Goal: Information Seeking & Learning: Learn about a topic

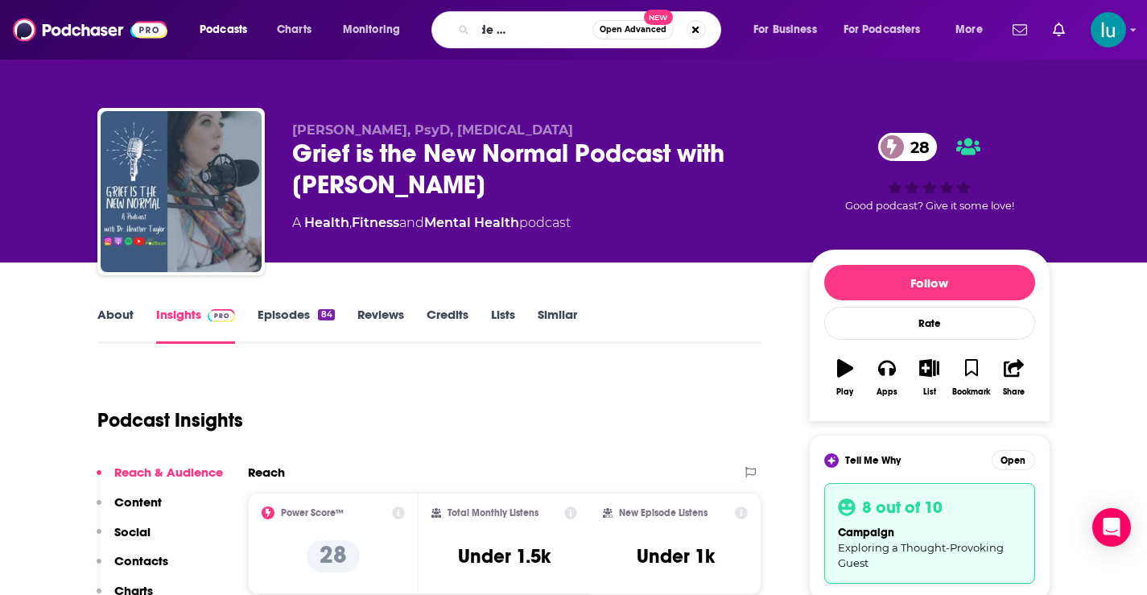
type input "Grief gratitude gray in between"
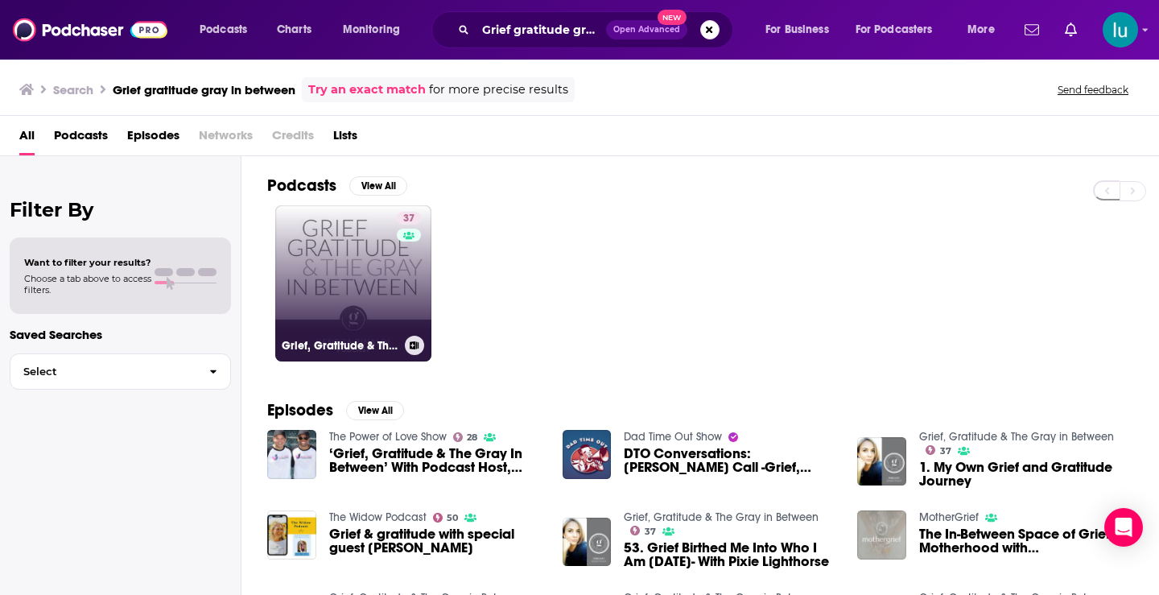
click at [361, 253] on link "37 Grief, Gratitude & The Gray in Between" at bounding box center [353, 283] width 156 height 156
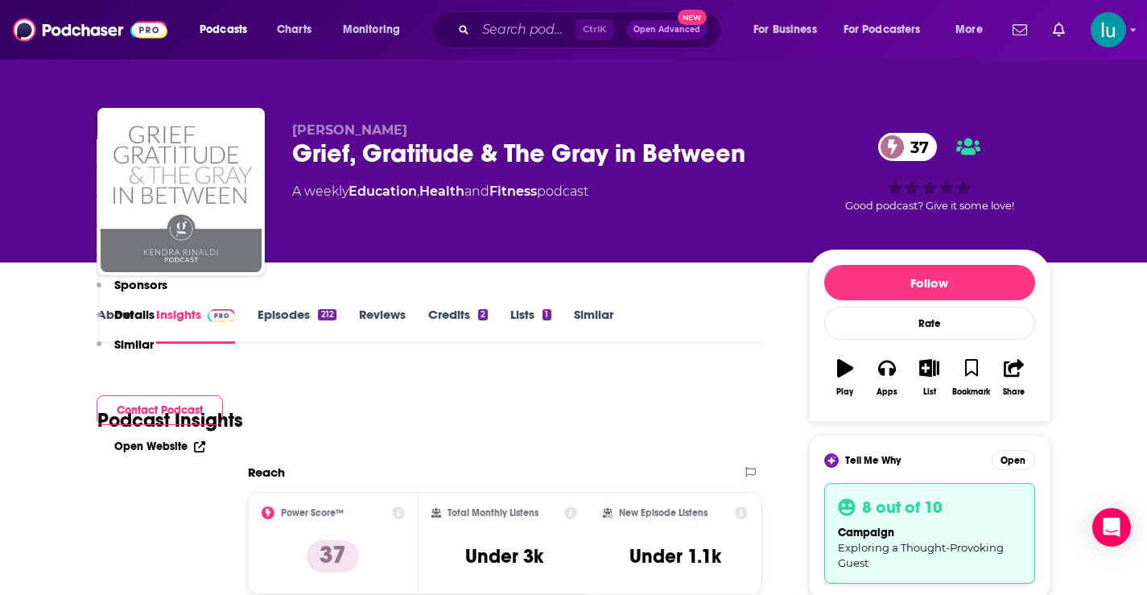
scroll to position [762, 0]
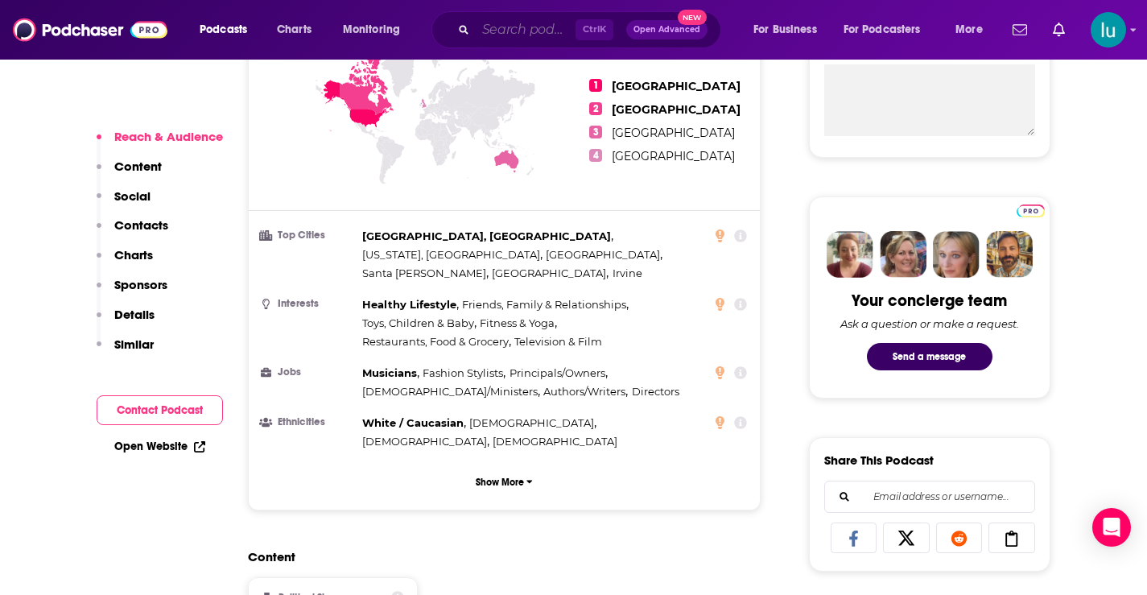
click at [548, 28] on input "Search podcasts, credits, & more..." at bounding box center [526, 30] width 100 height 26
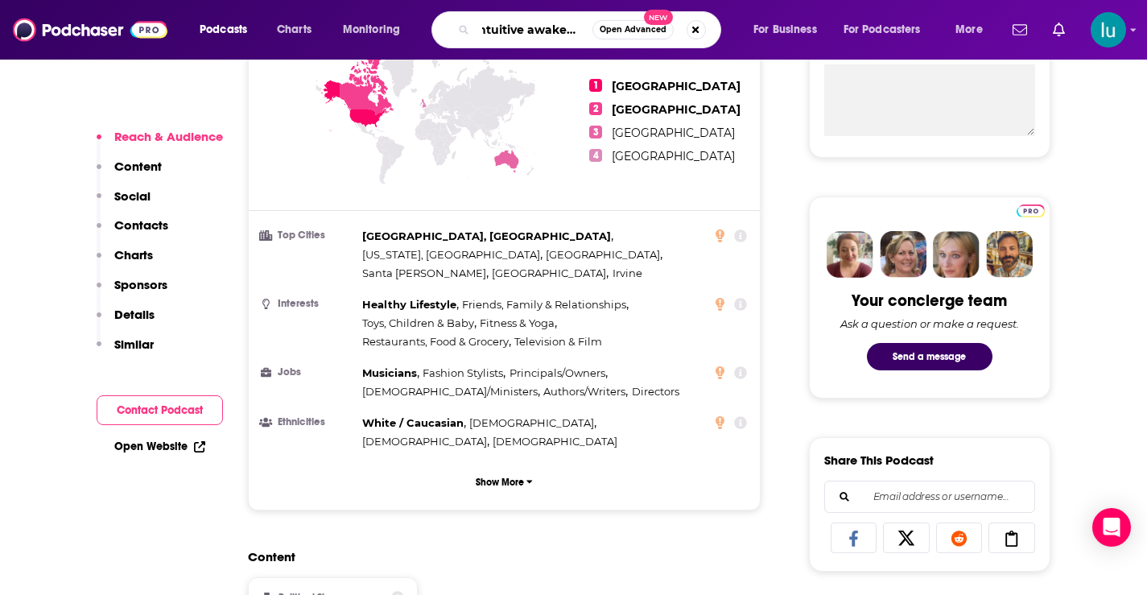
type input "intuitive awakening"
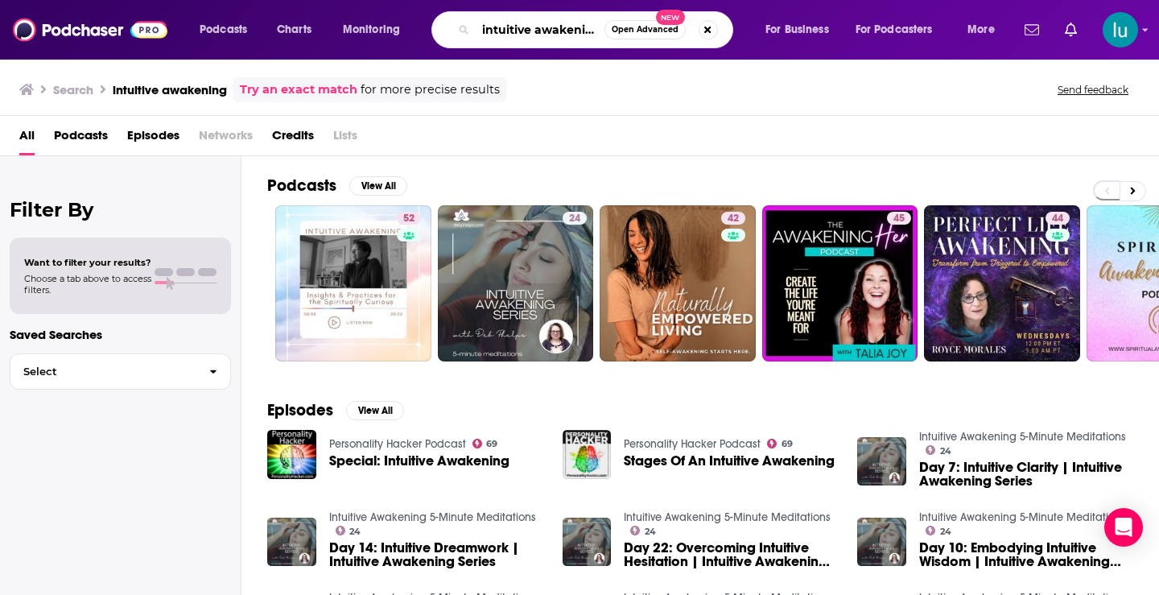
click at [586, 29] on input "intuitive awakening" at bounding box center [540, 30] width 129 height 26
type input "intuitive awakening [PERSON_NAME]"
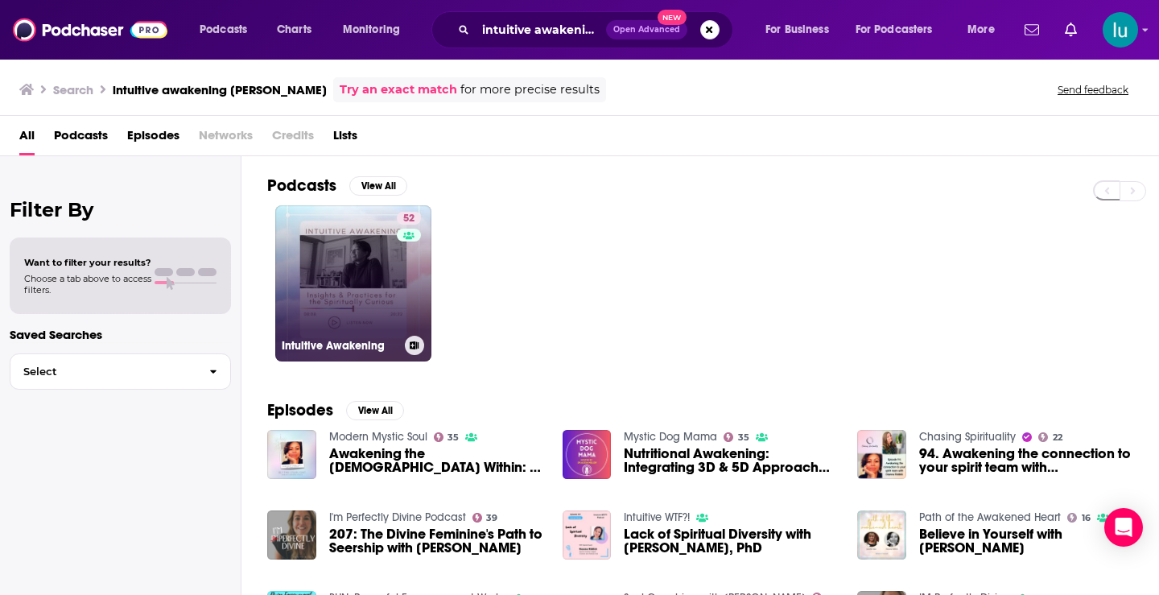
click at [373, 260] on link "52 Intuitive Awakening" at bounding box center [353, 283] width 156 height 156
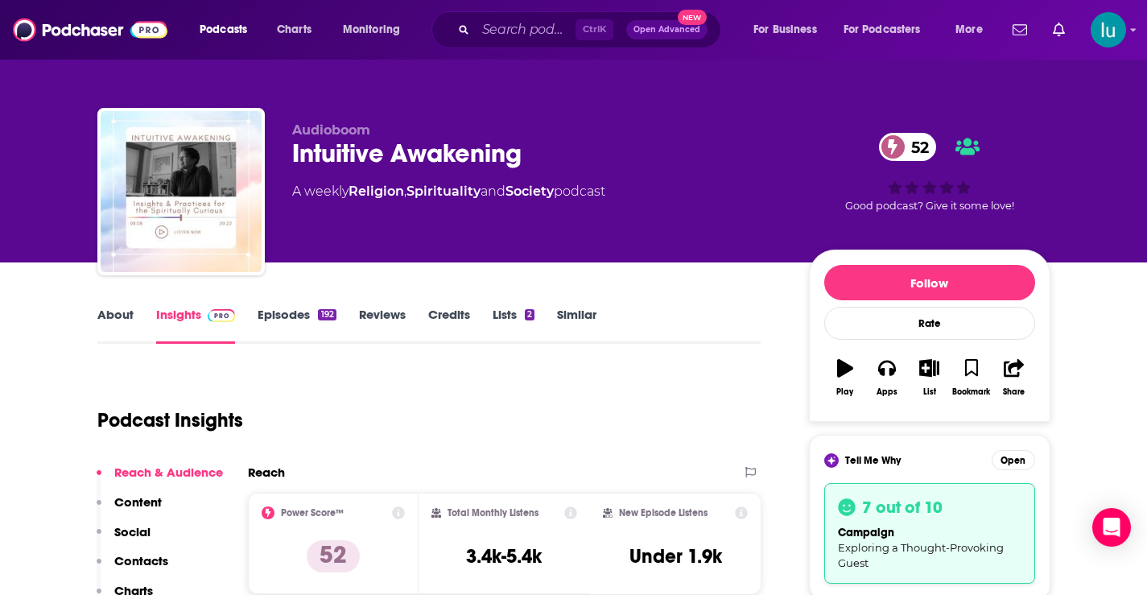
click at [114, 315] on link "About" at bounding box center [115, 325] width 36 height 37
